Goal: Transaction & Acquisition: Purchase product/service

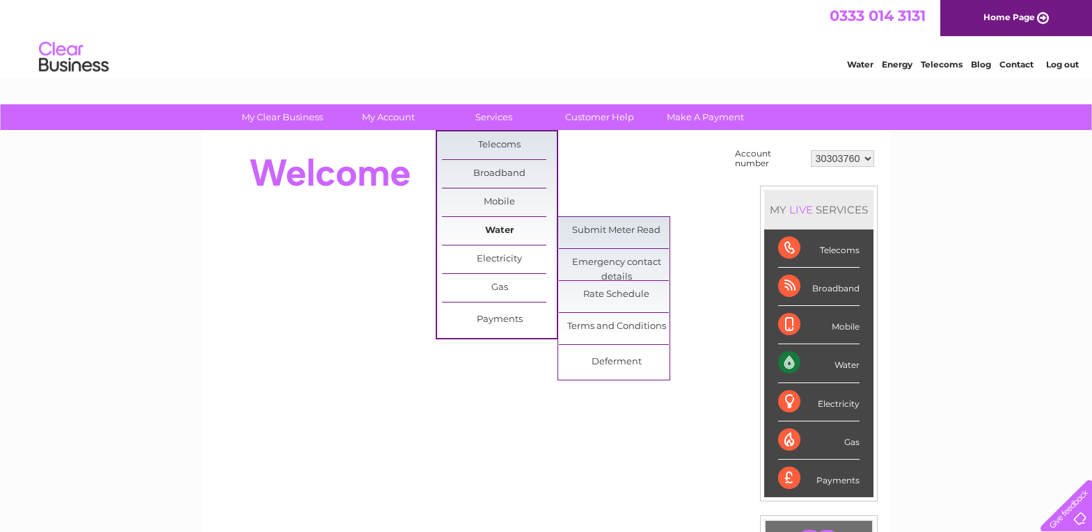
click at [520, 229] on link "Water" at bounding box center [499, 231] width 115 height 28
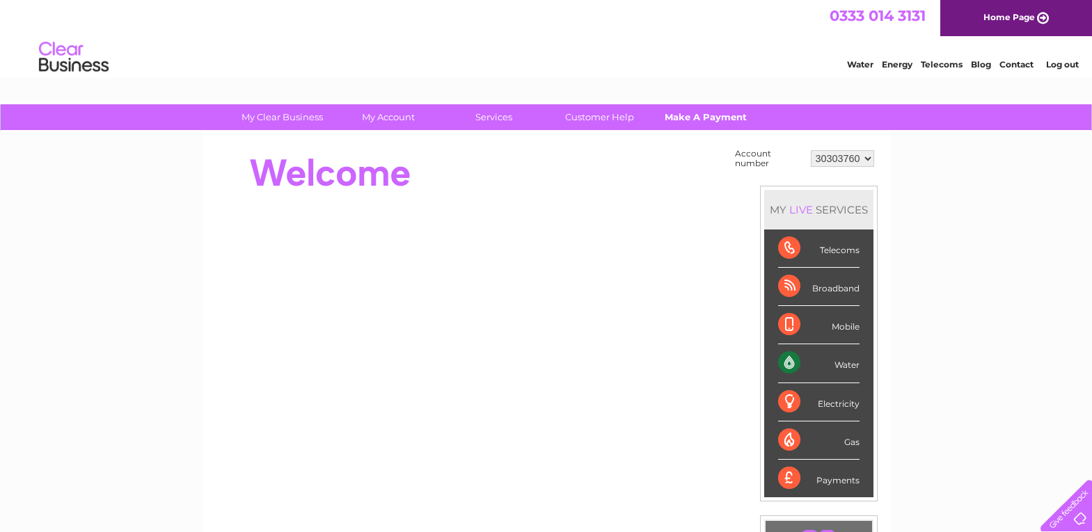
click at [696, 115] on link "Make A Payment" at bounding box center [705, 117] width 115 height 26
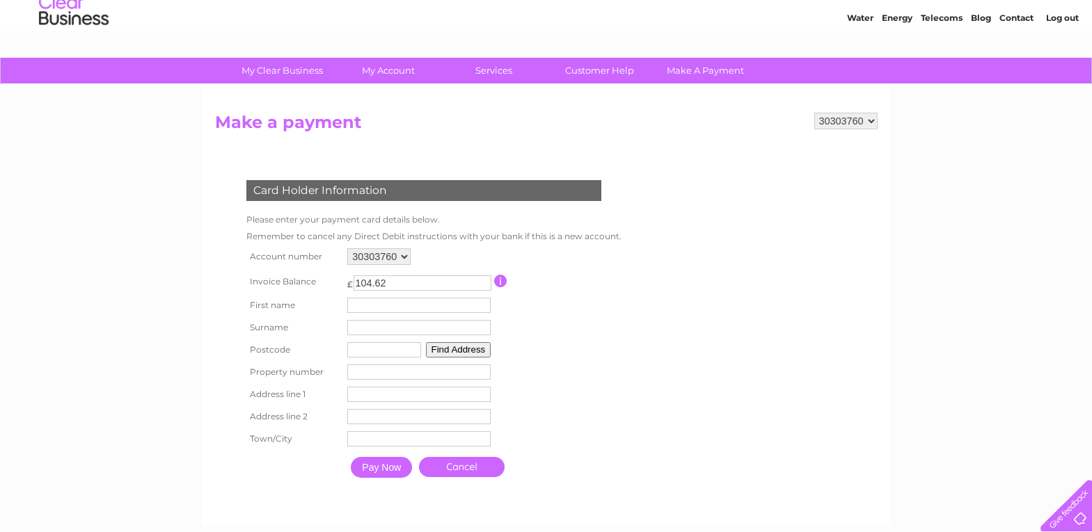
scroll to position [70, 0]
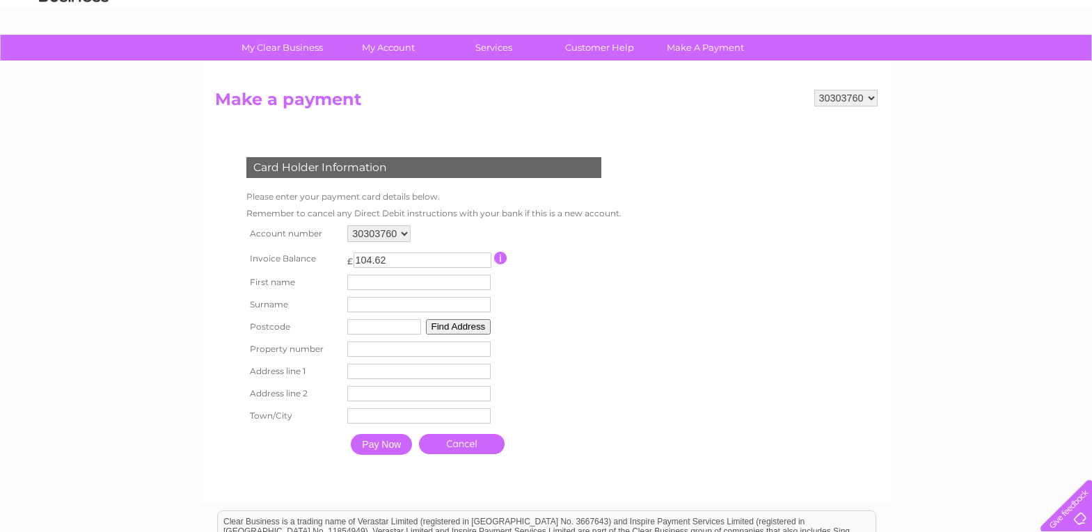
click at [763, 322] on form "30303760 30321730 Make a payment Card Holder Information Please enter your paym…" at bounding box center [546, 290] width 662 height 400
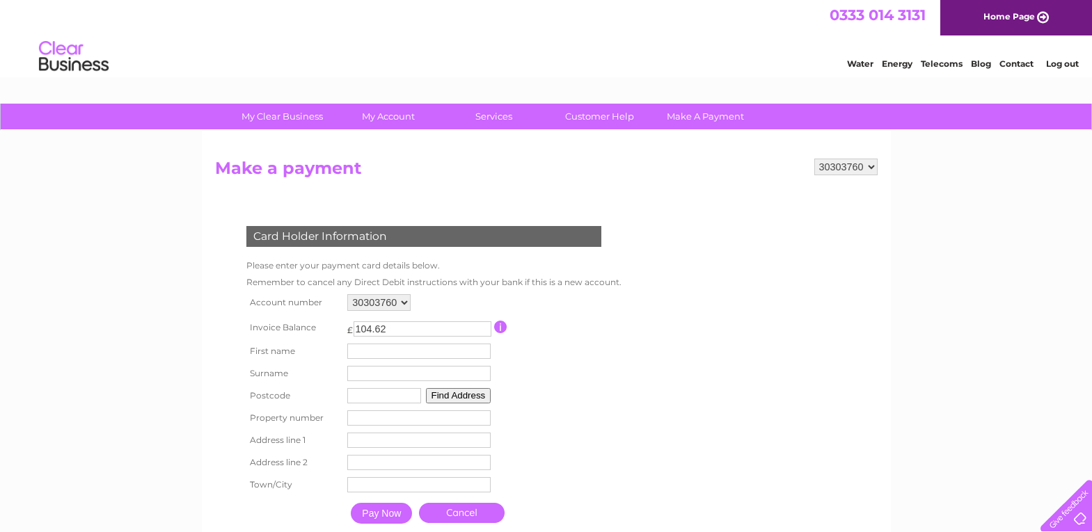
scroll to position [0, 0]
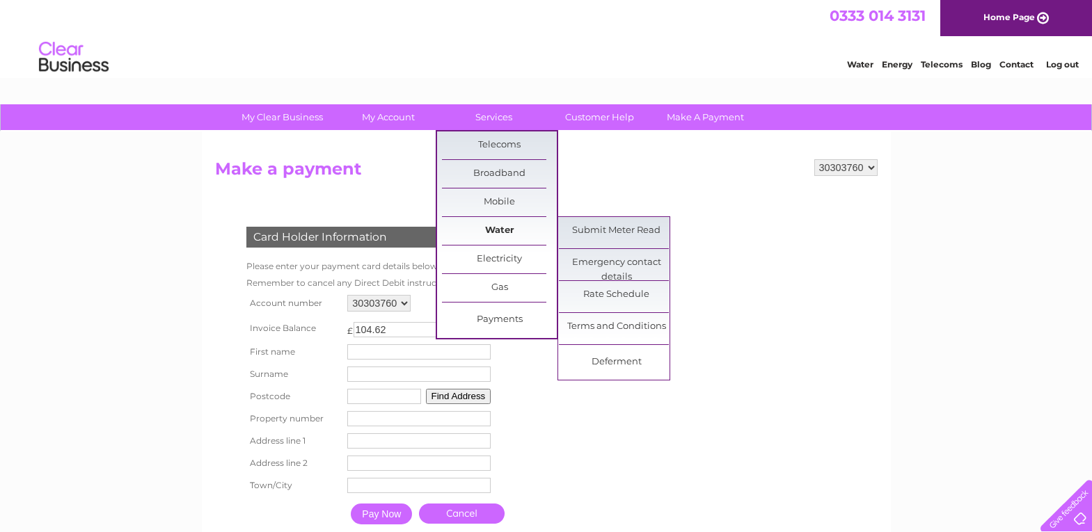
click at [511, 230] on link "Water" at bounding box center [499, 231] width 115 height 28
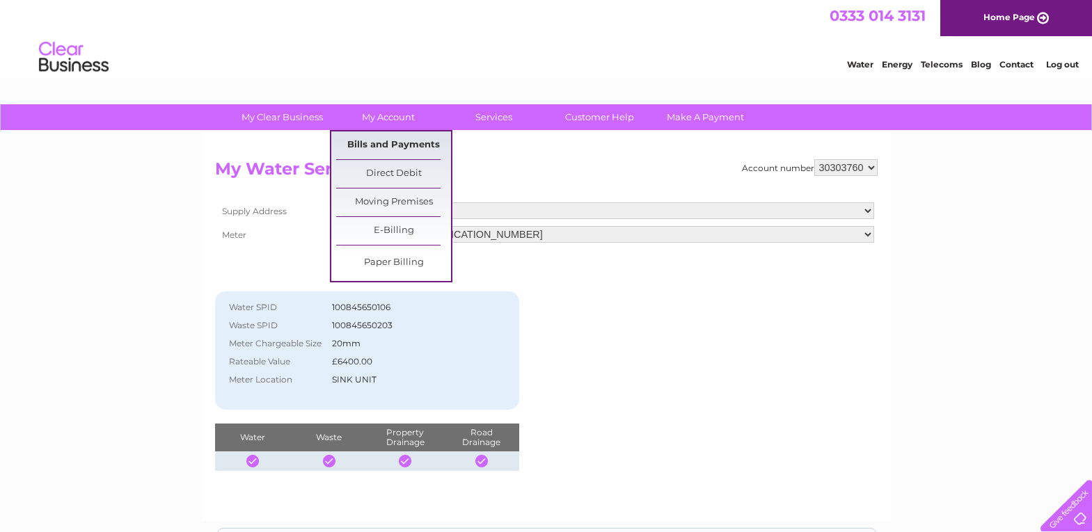
click at [389, 138] on link "Bills and Payments" at bounding box center [393, 145] width 115 height 28
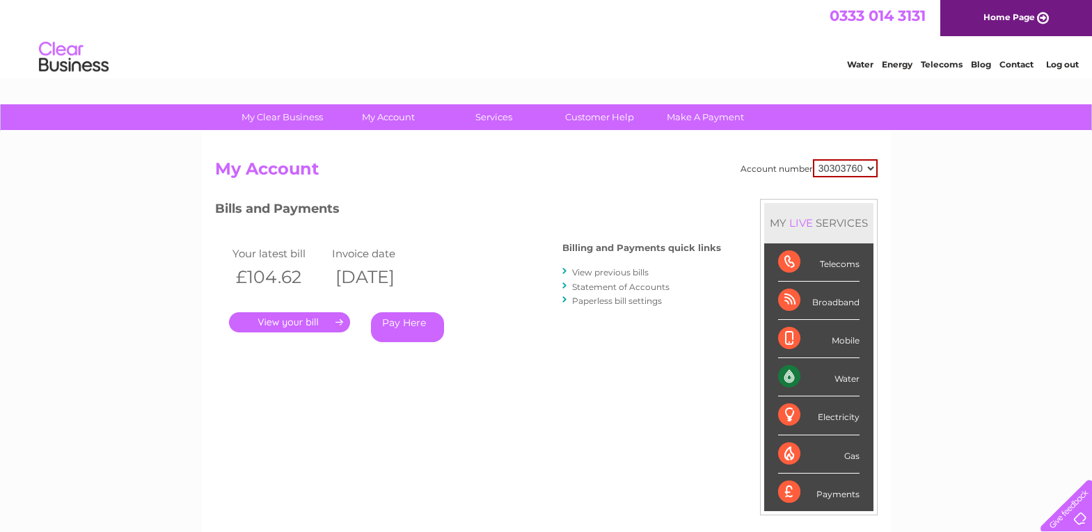
click at [317, 324] on link "." at bounding box center [289, 322] width 121 height 20
click at [400, 324] on link "Pay Here" at bounding box center [407, 327] width 73 height 30
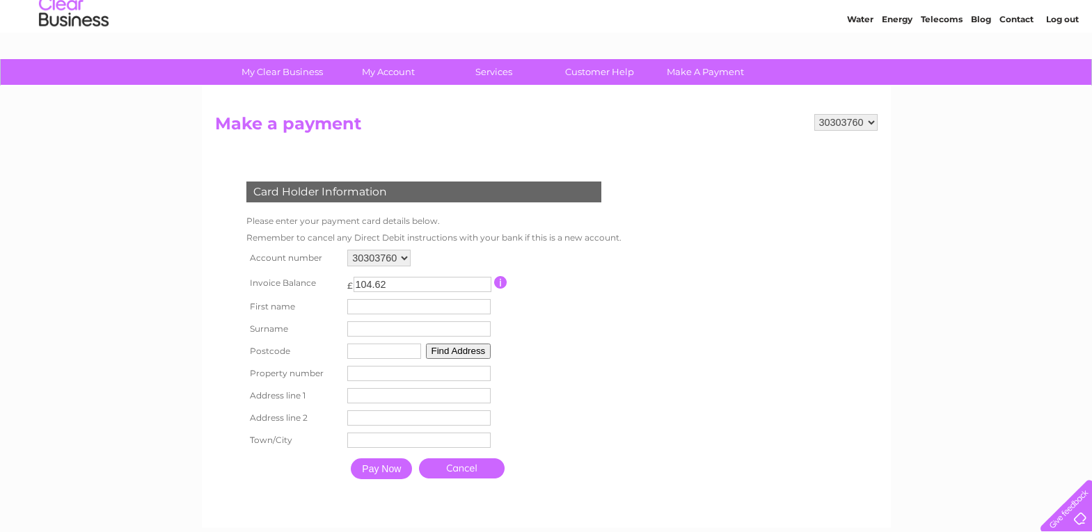
scroll to position [70, 0]
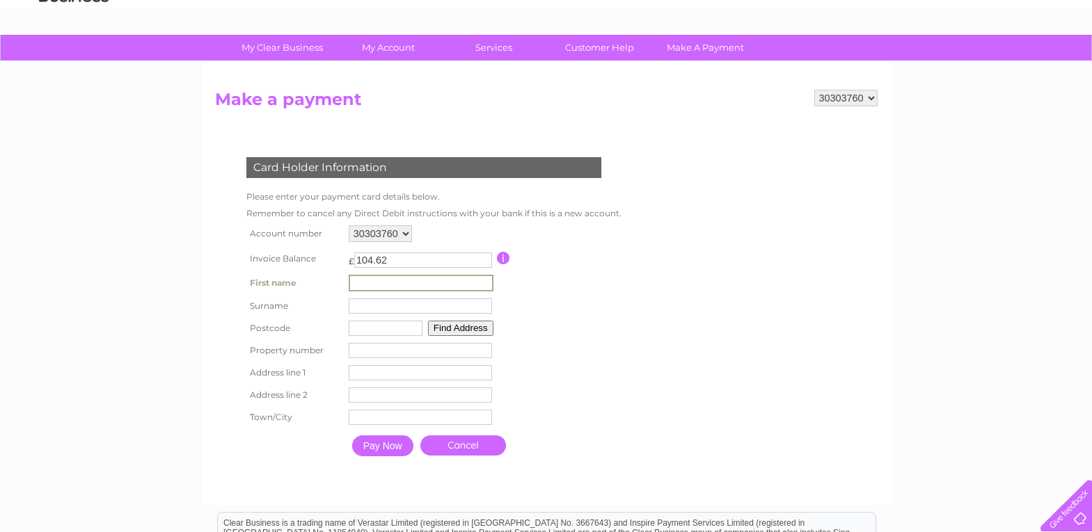
click at [394, 280] on input "text" at bounding box center [421, 283] width 145 height 17
click at [399, 283] on input "text" at bounding box center [421, 283] width 145 height 17
type input "SGS Scotia"
click at [525, 298] on table "Account number 30303760 30321730 Invoice Balance £ 104.62 First name" at bounding box center [432, 342] width 379 height 241
click at [460, 327] on button "Find Address" at bounding box center [458, 326] width 65 height 15
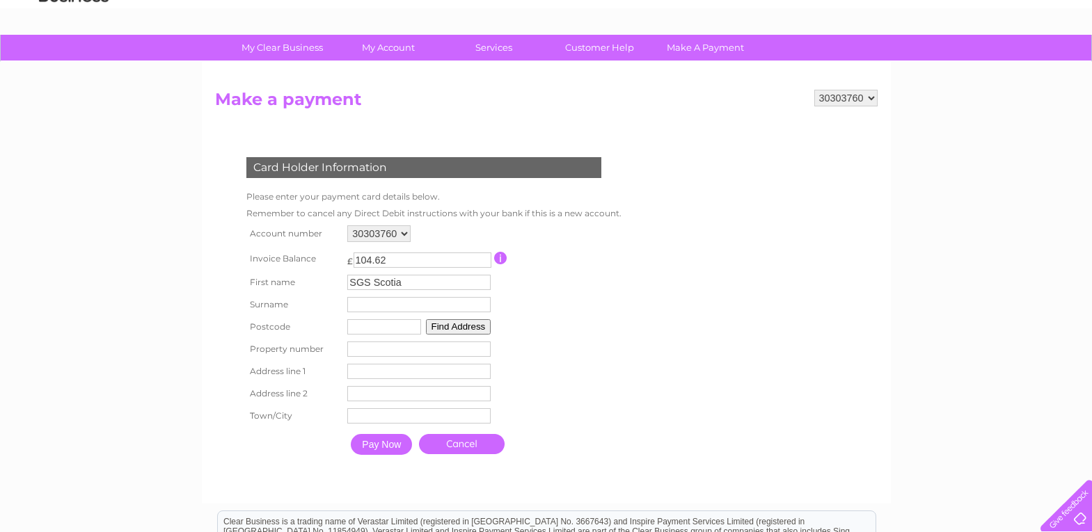
click at [388, 326] on input "text" at bounding box center [384, 326] width 74 height 15
type input "AB241GU"
type input "Ghazaryan"
type input "59"
type input "59 Linksfield Court"
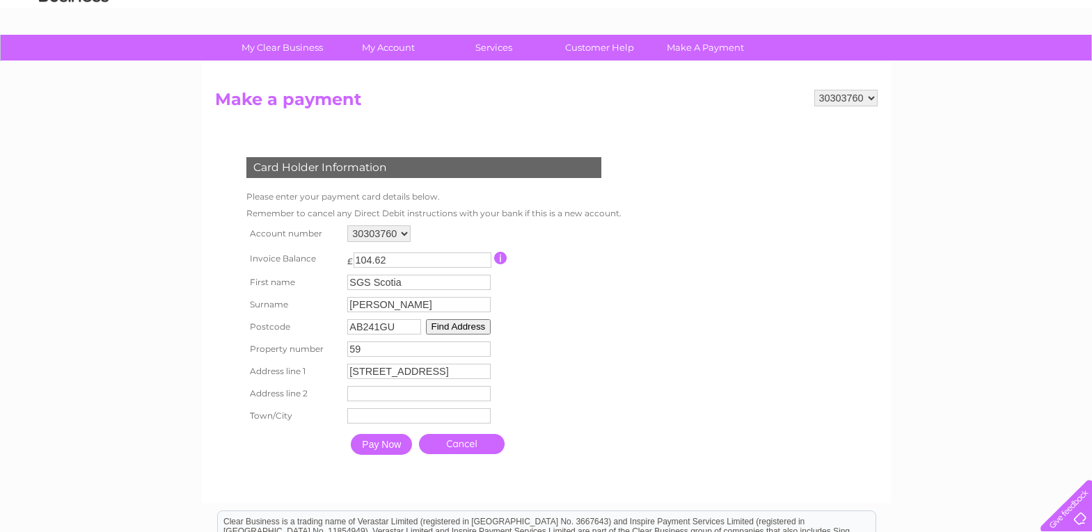
type input "Aberdeen"
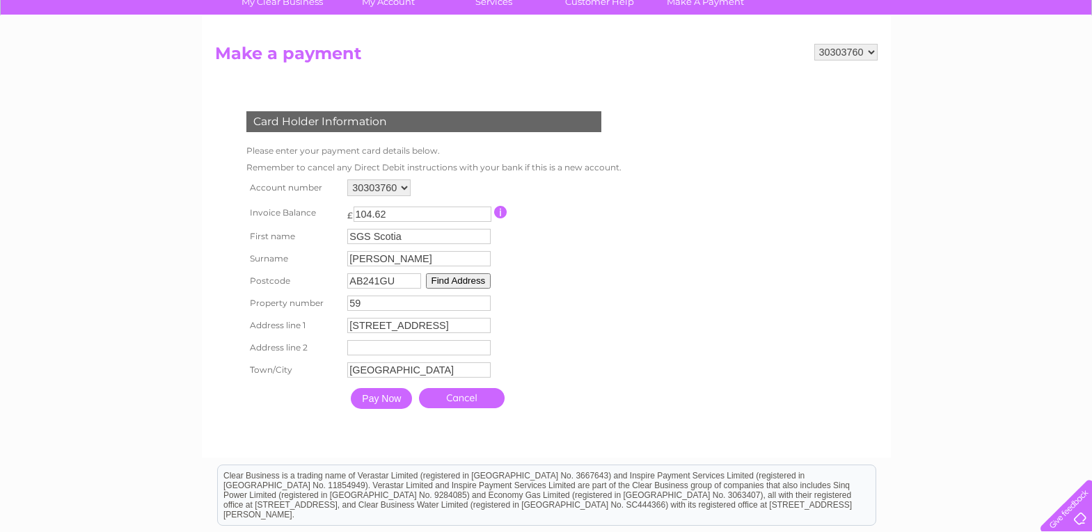
scroll to position [139, 0]
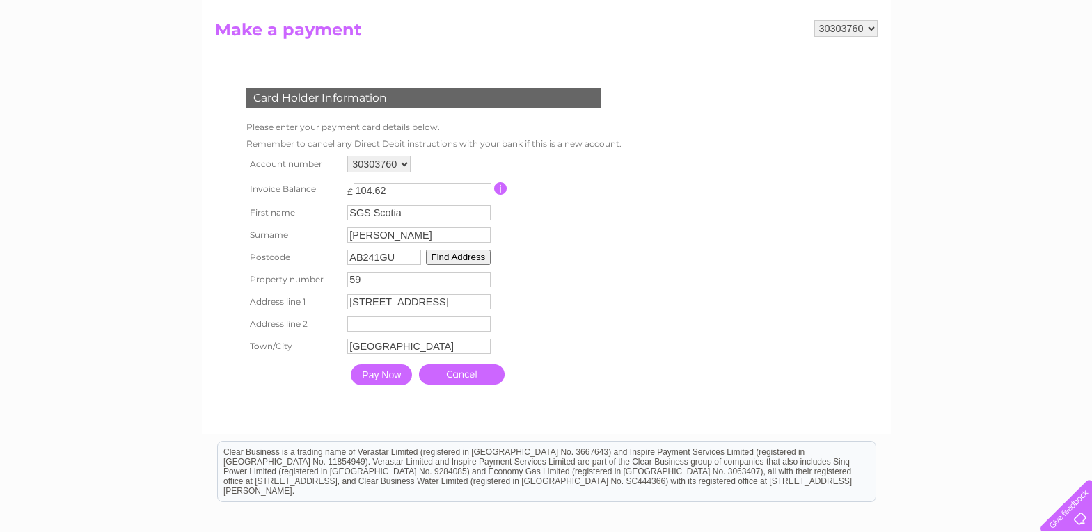
click at [385, 372] on input "Pay Now" at bounding box center [381, 375] width 61 height 21
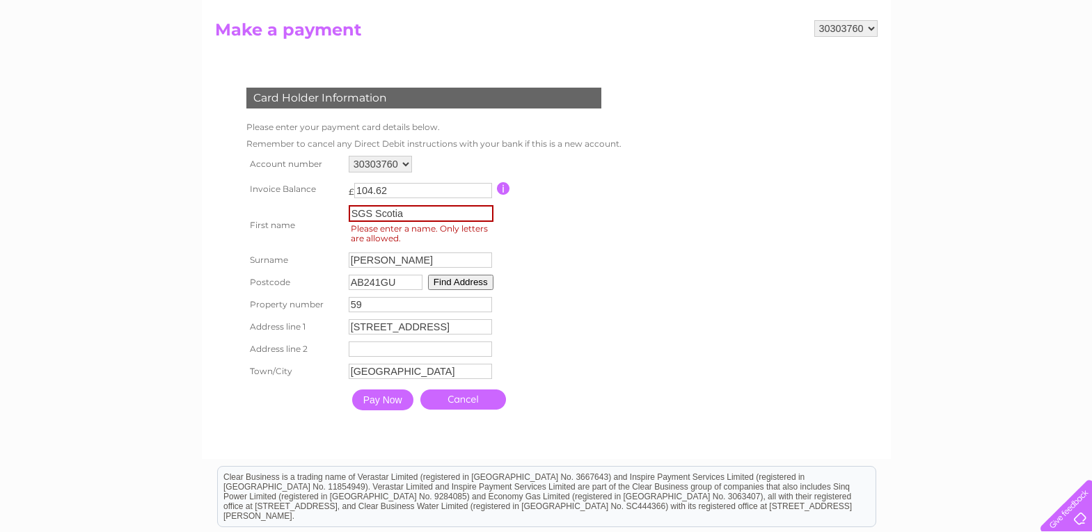
click at [415, 212] on input "SGS Scotia" at bounding box center [421, 213] width 145 height 17
click at [605, 212] on table "Account number 30303760 30321730 Invoice Balance £ 104.62 First name 59" at bounding box center [432, 284] width 379 height 265
click at [449, 214] on input "SGS Scotia" at bounding box center [421, 213] width 145 height 17
click at [638, 264] on form "30303760 30321730 Make a payment Card Holder Information Please enter your paym…" at bounding box center [546, 232] width 662 height 424
click at [395, 402] on input "Pay Now" at bounding box center [381, 398] width 61 height 21
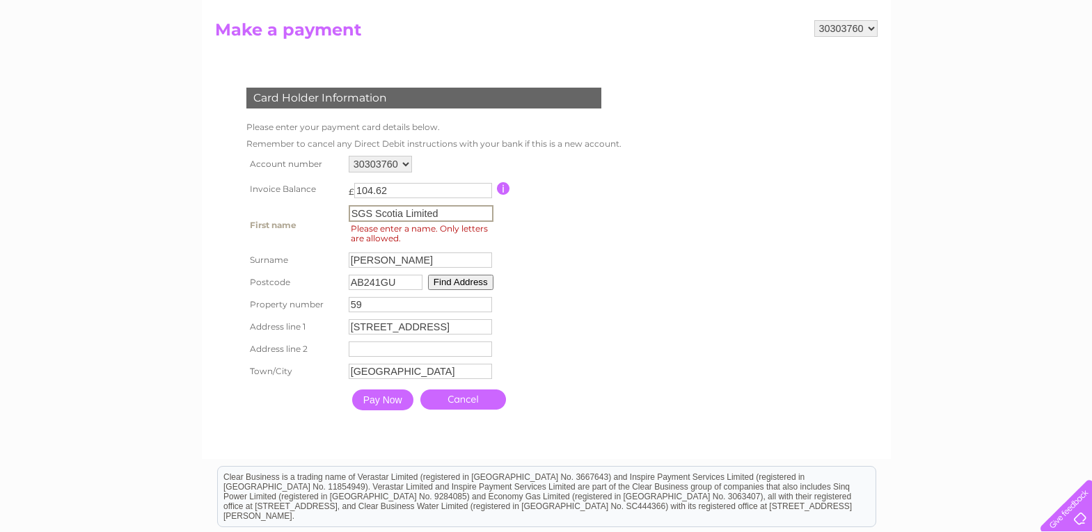
click at [443, 213] on input "SGS Scotia Limited" at bounding box center [421, 213] width 145 height 17
click at [374, 211] on input "SGS Scotia Limited" at bounding box center [421, 213] width 145 height 17
type input "SGSScotiaLimited"
click at [657, 273] on form "30303760 30321730 Make a payment Card Holder Information Please enter your paym…" at bounding box center [546, 232] width 662 height 425
click at [395, 396] on input "Pay Now" at bounding box center [381, 398] width 61 height 21
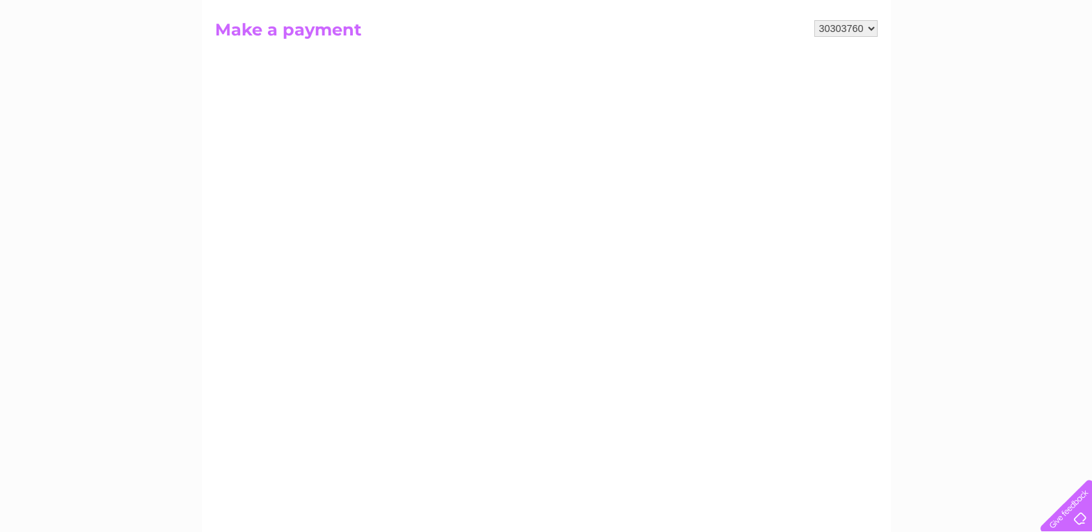
click at [169, 356] on div "My Clear Business Login Details My Details My Preferences Link Account My Accou…" at bounding box center [546, 452] width 1092 height 975
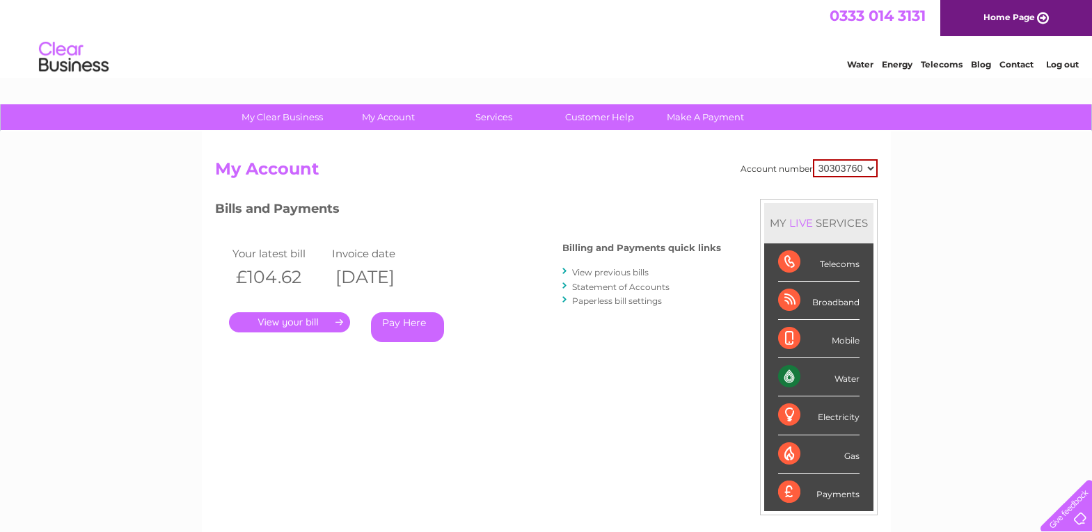
click at [393, 321] on link "Pay Here" at bounding box center [407, 327] width 73 height 30
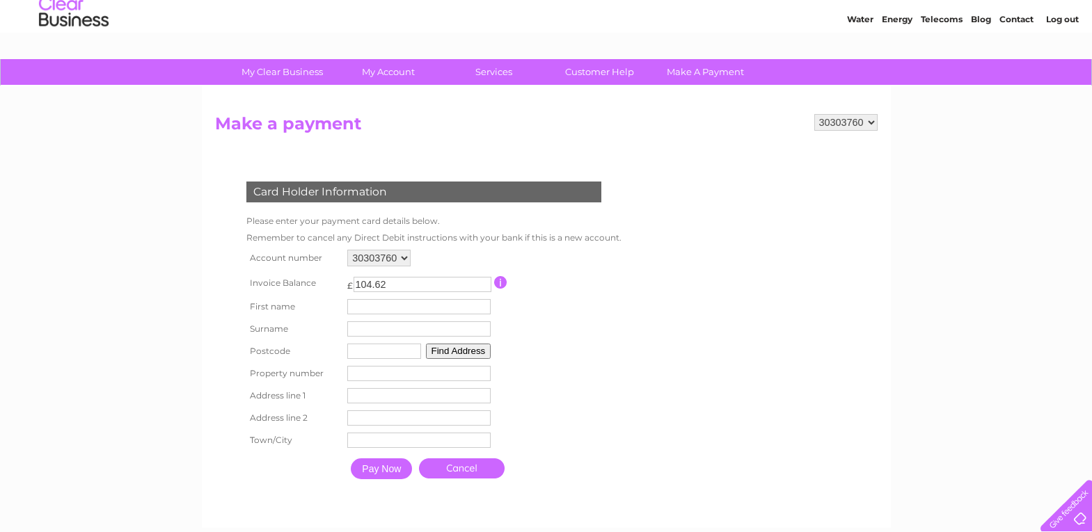
scroll to position [70, 0]
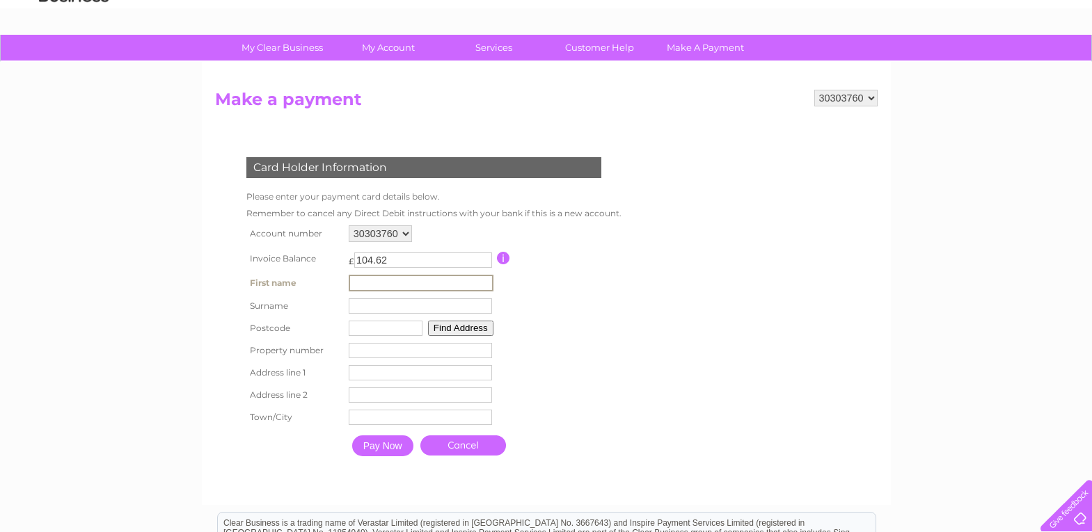
click at [393, 282] on input "text" at bounding box center [421, 283] width 145 height 17
type input "Artur"
click at [382, 301] on input "text" at bounding box center [421, 305] width 145 height 17
type input "h"
type input "Ghazaryan"
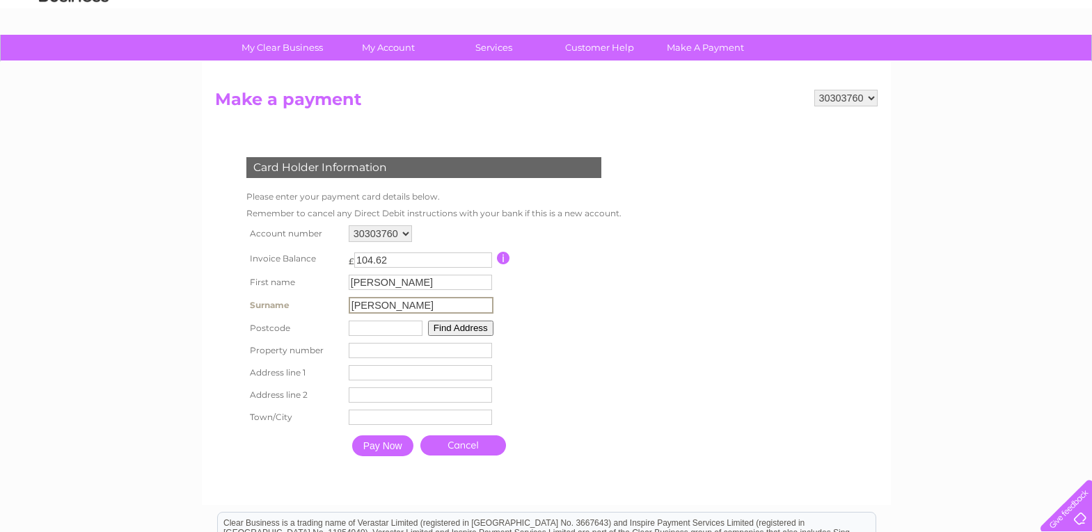
type input "AB241GU"
type input "59"
type input "59 Linksfield Court"
type input "Aberdeen"
type input "Ghazaryan"
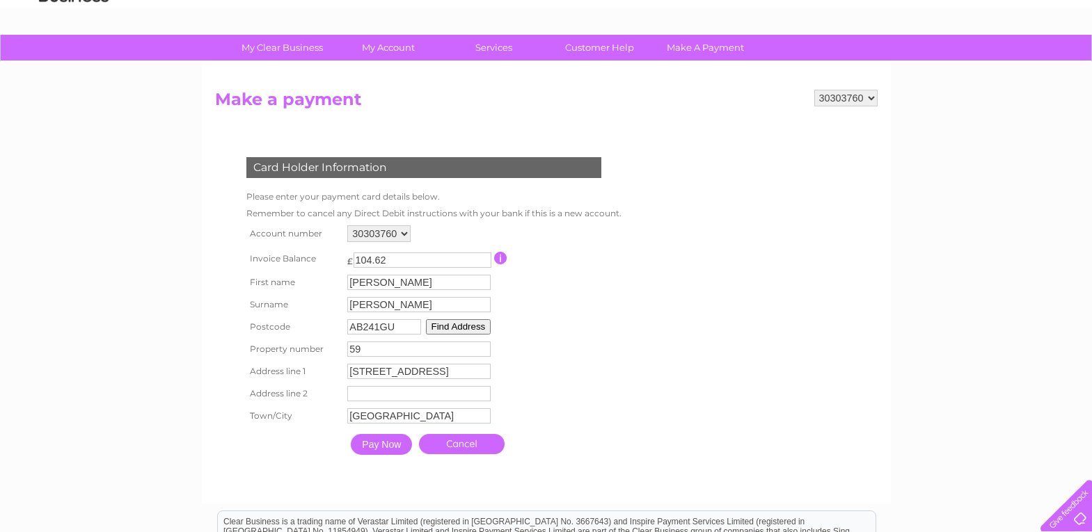
click at [601, 329] on table "Account number 30303760 30321730 Invoice Balance £ 104.62 First name 59" at bounding box center [431, 342] width 376 height 240
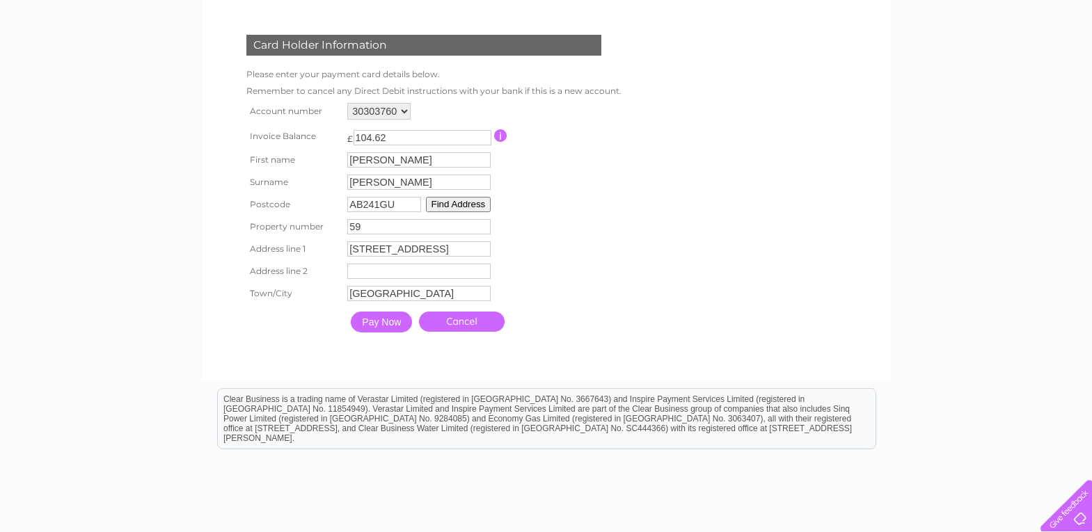
scroll to position [209, 0]
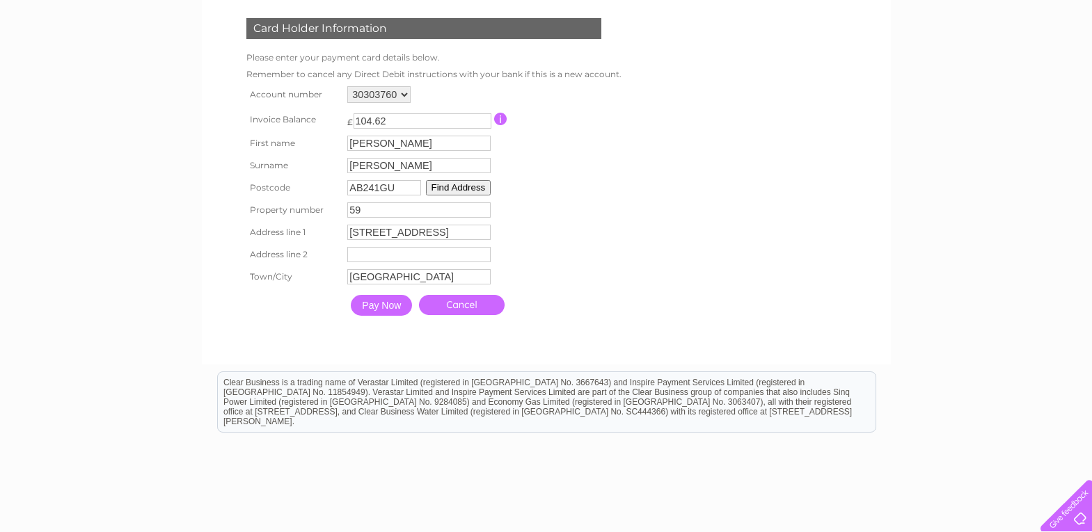
click at [392, 306] on input "Pay Now" at bounding box center [381, 305] width 61 height 21
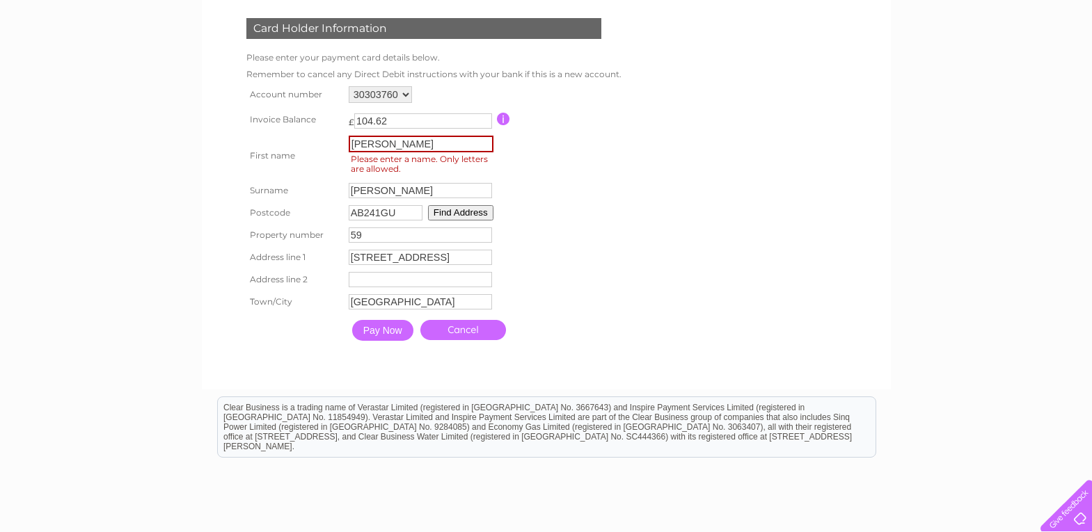
click at [397, 141] on input "Artur" at bounding box center [421, 144] width 145 height 17
click at [394, 330] on input "Pay Now" at bounding box center [382, 330] width 61 height 21
click at [374, 141] on input "Artur Ghazaryan Business Account" at bounding box center [421, 144] width 145 height 17
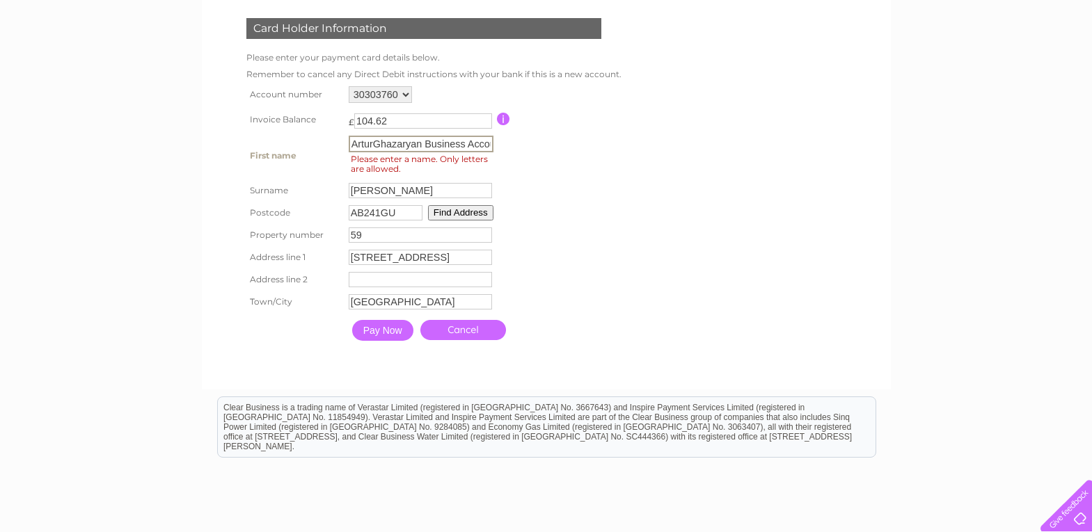
click at [426, 143] on input "ArturGhazaryan Business Account" at bounding box center [421, 144] width 145 height 17
click at [468, 141] on input "ArturGhazaryanBusiness Account" at bounding box center [421, 144] width 145 height 17
type input "ArturGhazaryanBusinessAccount"
click at [388, 328] on input "Pay Now" at bounding box center [382, 330] width 61 height 21
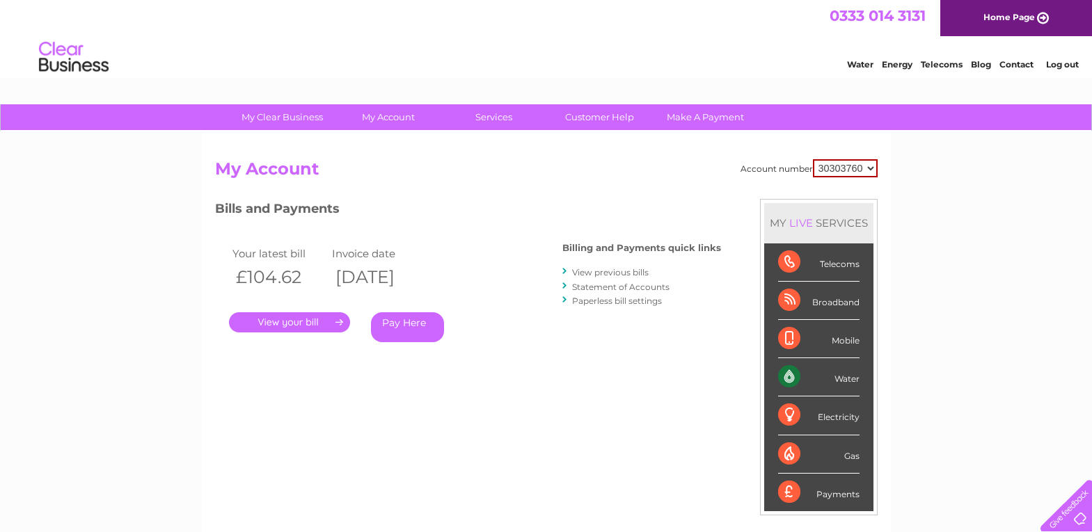
click at [426, 324] on link "Pay Here" at bounding box center [407, 327] width 73 height 30
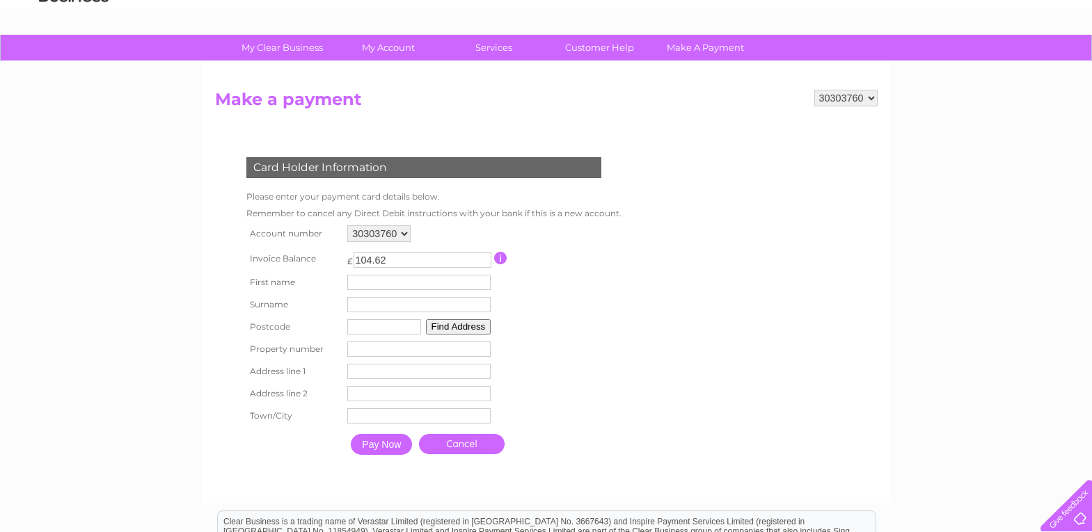
scroll to position [139, 0]
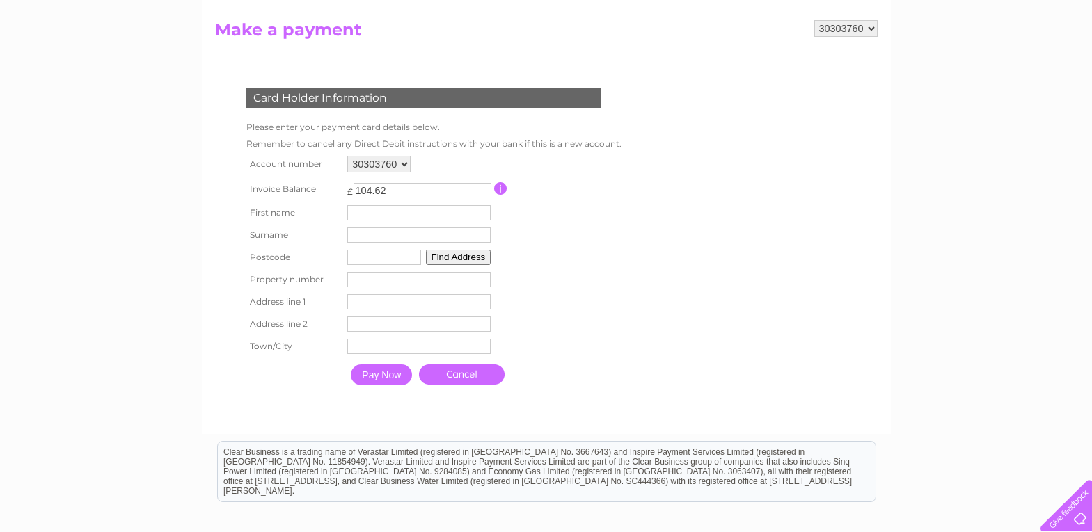
click at [504, 190] on input "button" at bounding box center [500, 188] width 13 height 13
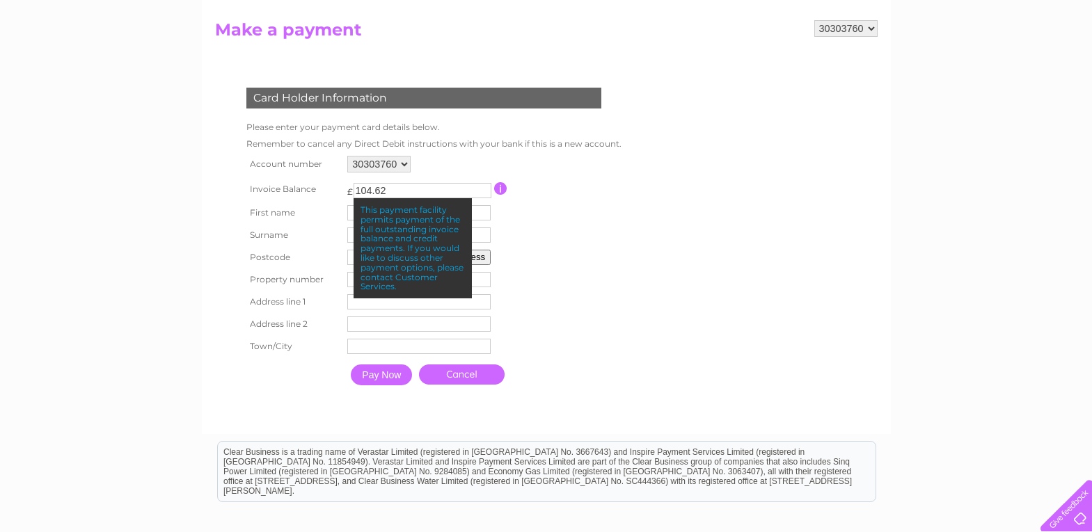
click at [504, 190] on input "button" at bounding box center [500, 188] width 13 height 13
click at [545, 196] on td at bounding box center [556, 189] width 124 height 26
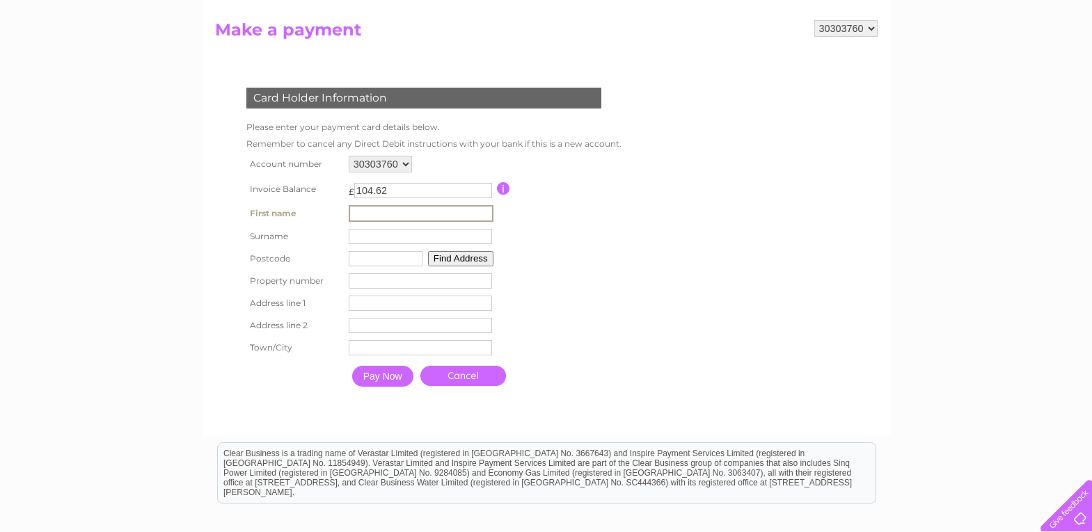
click at [442, 214] on input "text" at bounding box center [421, 213] width 145 height 17
type input "[PERSON_NAME]"
type input "AB241GU"
type input "59"
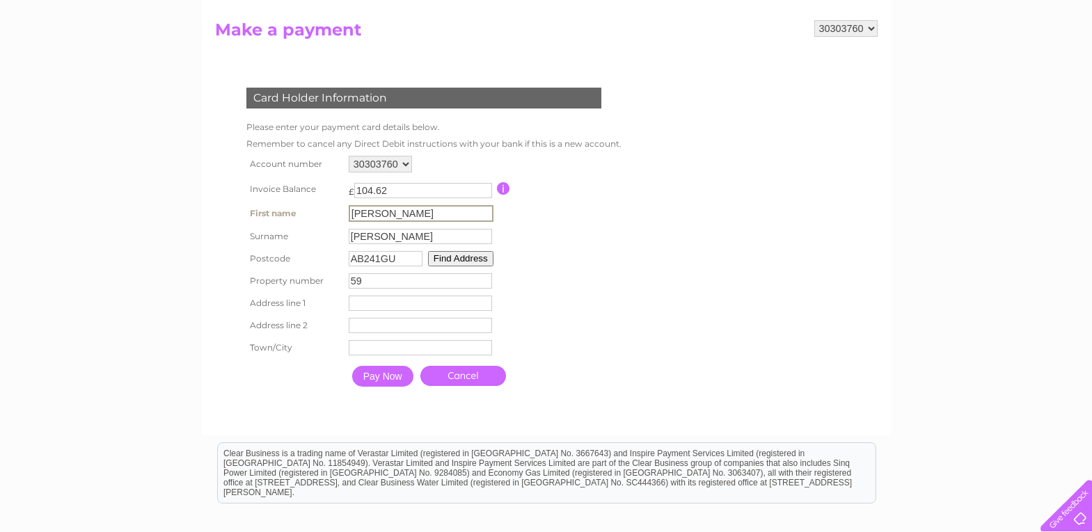
type input "[STREET_ADDRESS]"
type input "[GEOGRAPHIC_DATA]"
click at [378, 214] on input "[PERSON_NAME]" at bounding box center [421, 213] width 145 height 17
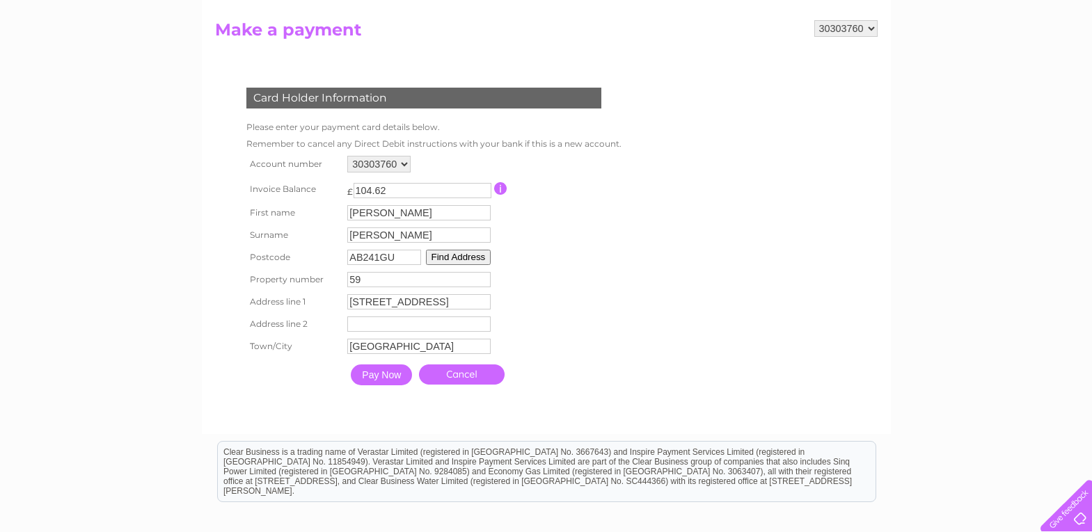
click at [621, 225] on div "Card Holder Information Please enter your payment card details below. Remember …" at bounding box center [426, 233] width 423 height 319
click at [394, 372] on input "Pay Now" at bounding box center [381, 375] width 61 height 21
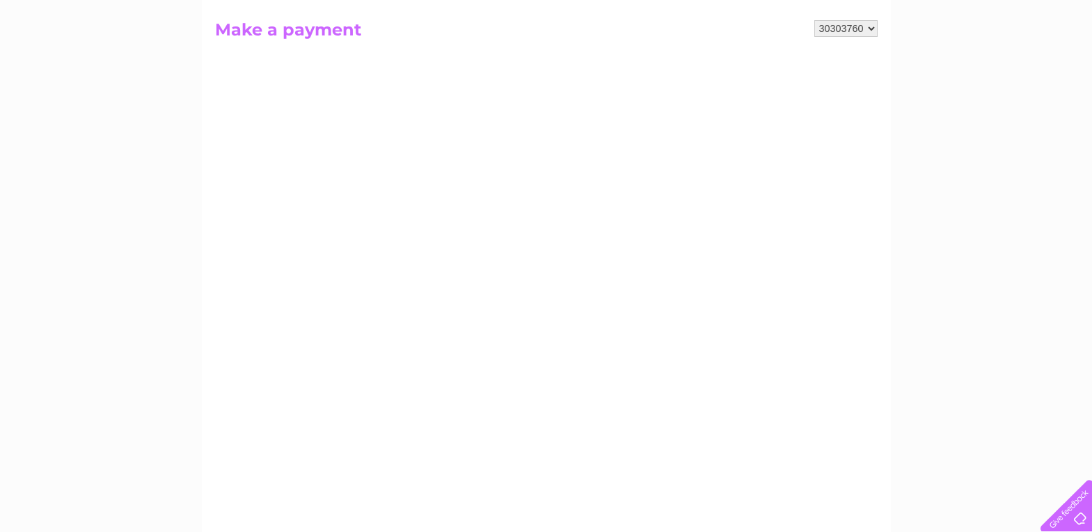
click at [1063, 264] on div "My Clear Business Login Details My Details My Preferences Link Account My Accou…" at bounding box center [546, 452] width 1092 height 975
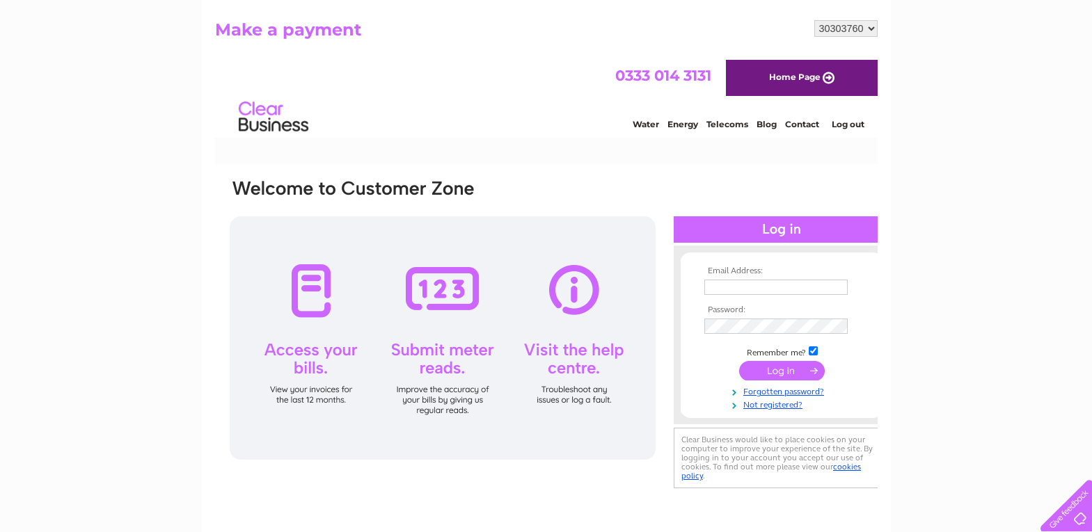
scroll to position [0, 0]
type input "[EMAIL_ADDRESS][DOMAIN_NAME]"
click at [798, 366] on input "submit" at bounding box center [781, 370] width 86 height 19
